Goal: Information Seeking & Learning: Compare options

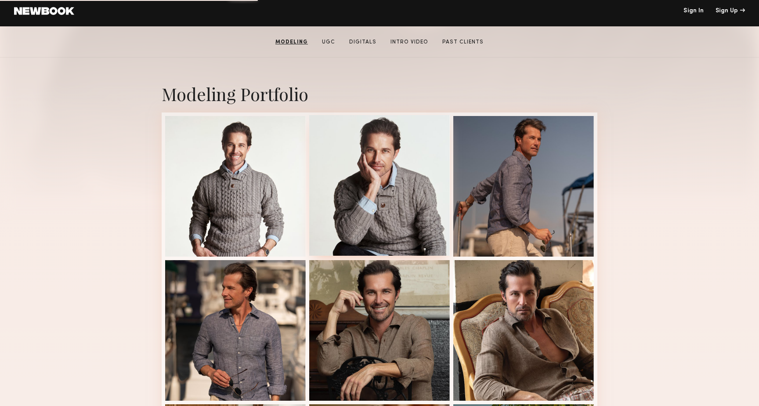
scroll to position [145, 0]
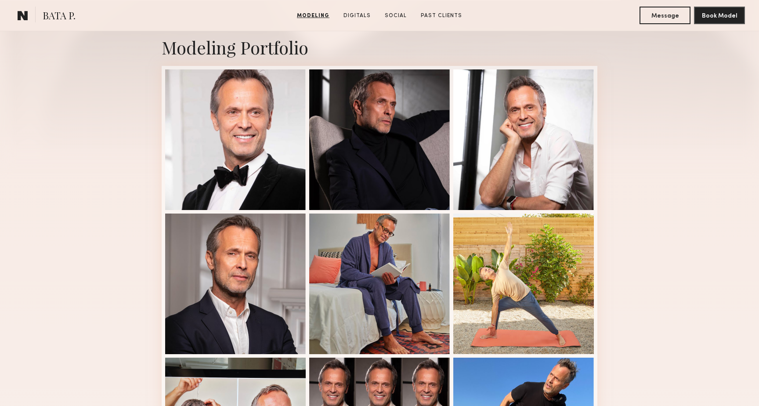
scroll to position [176, 0]
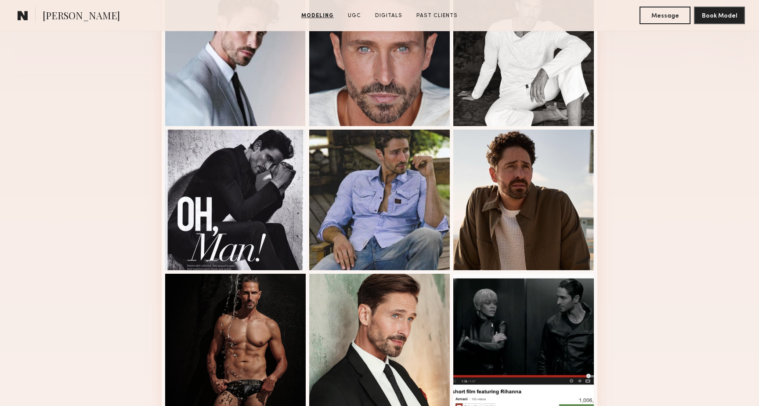
scroll to position [275, 0]
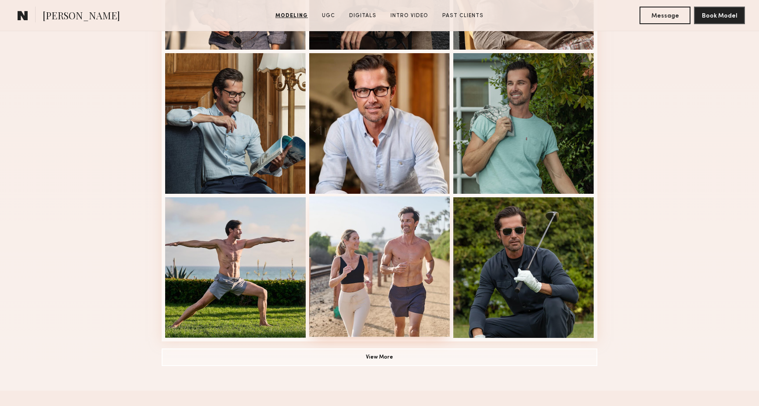
scroll to position [497, 0]
